Goal: Go to known website: Go to known website

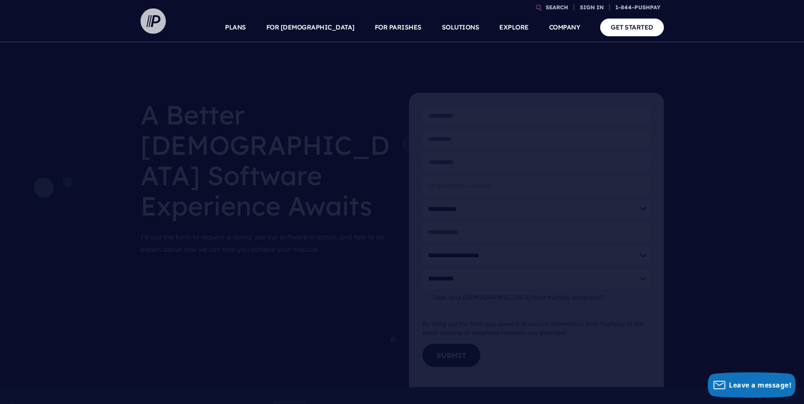
click at [153, 23] on img at bounding box center [153, 20] width 25 height 25
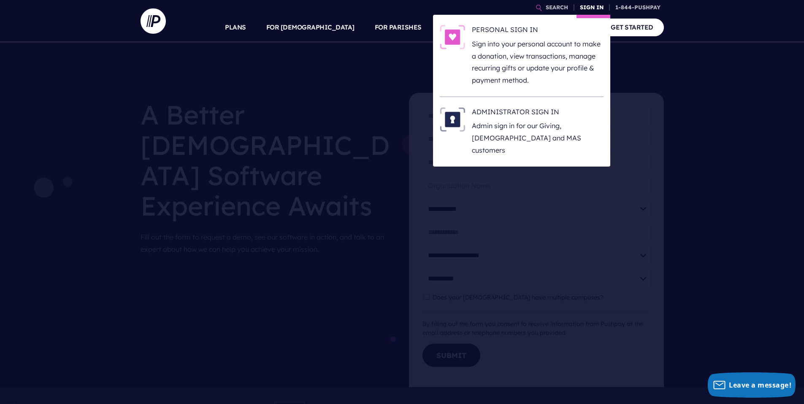
click at [596, 9] on link "SIGN IN" at bounding box center [592, 7] width 30 height 15
click at [583, 8] on link "SIGN IN" at bounding box center [592, 7] width 30 height 15
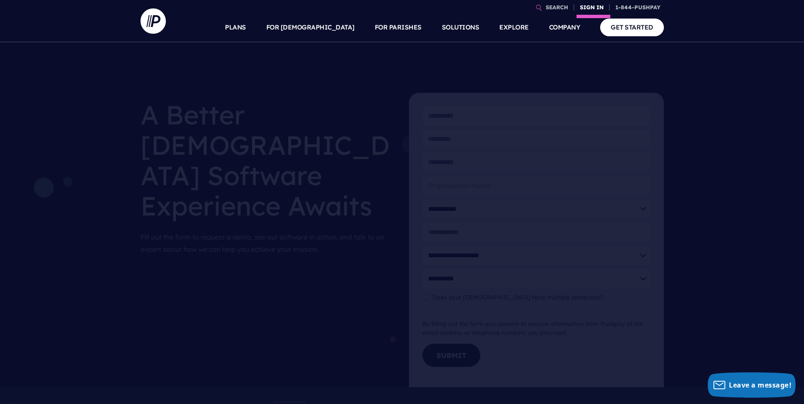
click at [583, 8] on link "SIGN IN" at bounding box center [592, 7] width 30 height 15
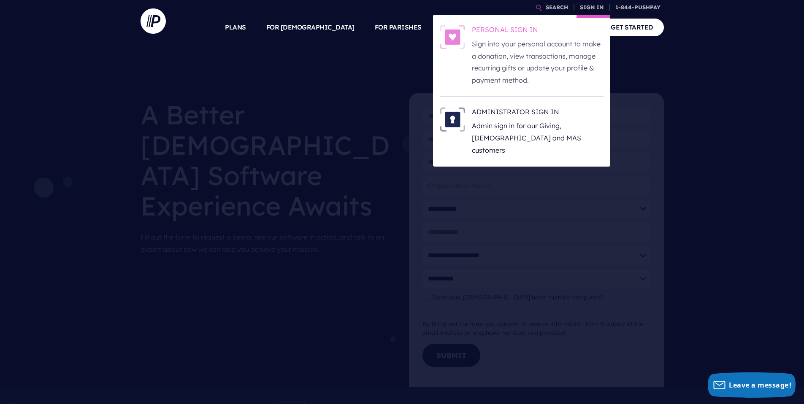
scroll to position [2, 0]
click at [560, 121] on p "Admin sign in for our Giving, [DEMOGRAPHIC_DATA] and MAS customers" at bounding box center [538, 138] width 132 height 36
